Goal: Transaction & Acquisition: Purchase product/service

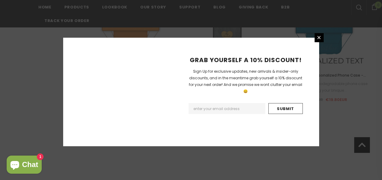
scroll to position [775, 0]
